Goal: Information Seeking & Learning: Understand process/instructions

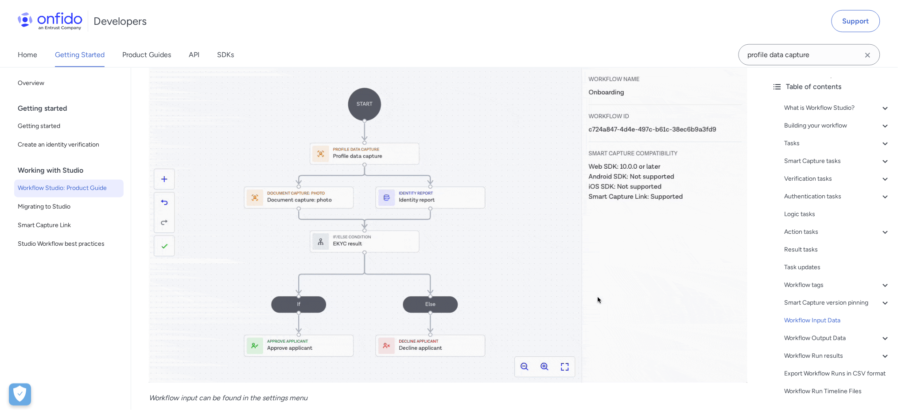
scroll to position [17718, 0]
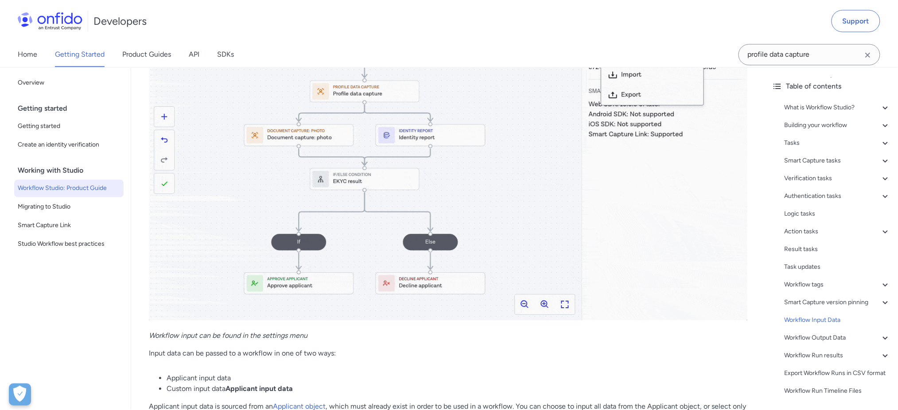
click at [309, 192] on img at bounding box center [448, 150] width 598 height 342
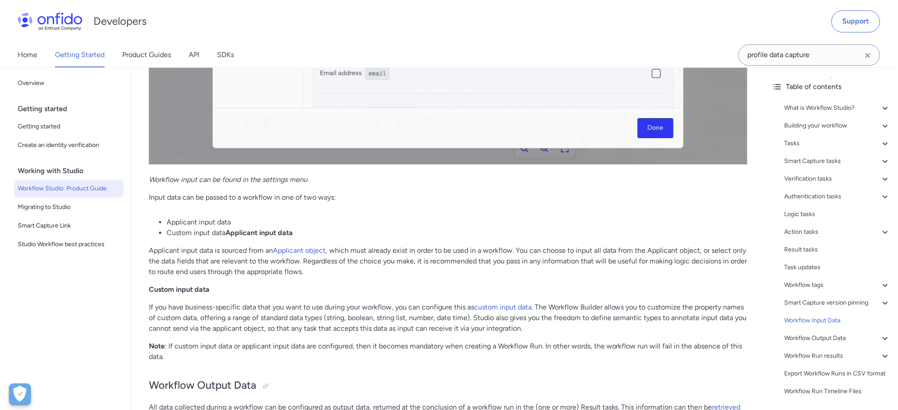
scroll to position [17896, 0]
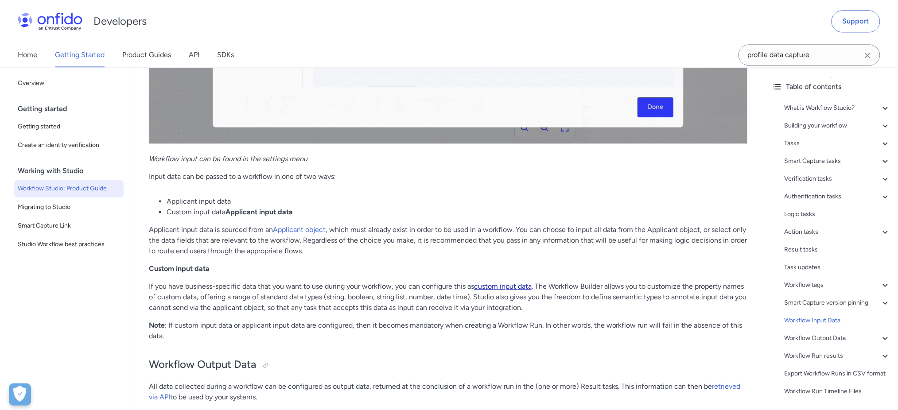
click at [513, 287] on link "custom input data" at bounding box center [503, 286] width 58 height 8
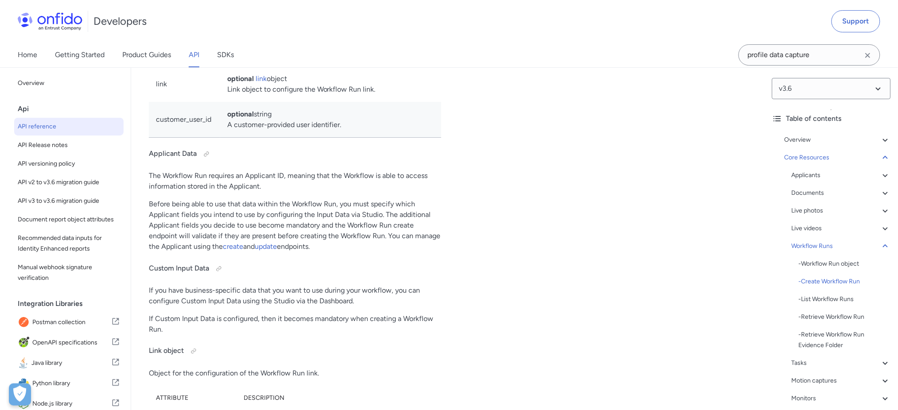
scroll to position [20599, 0]
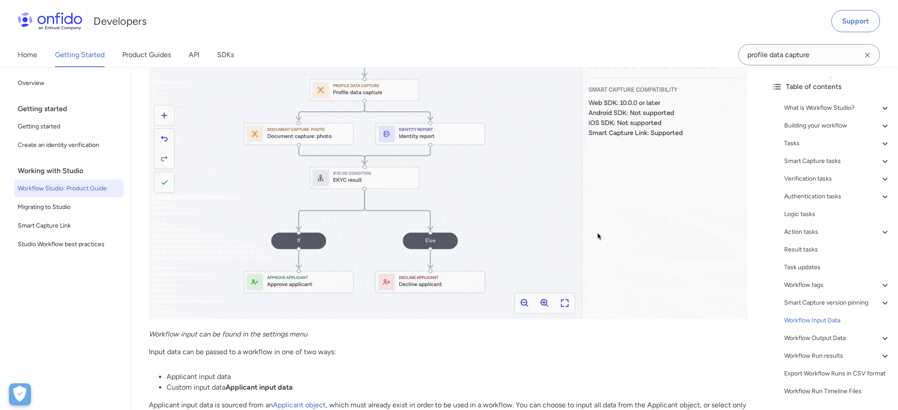
scroll to position [17600, 0]
